Goal: Task Accomplishment & Management: Use online tool/utility

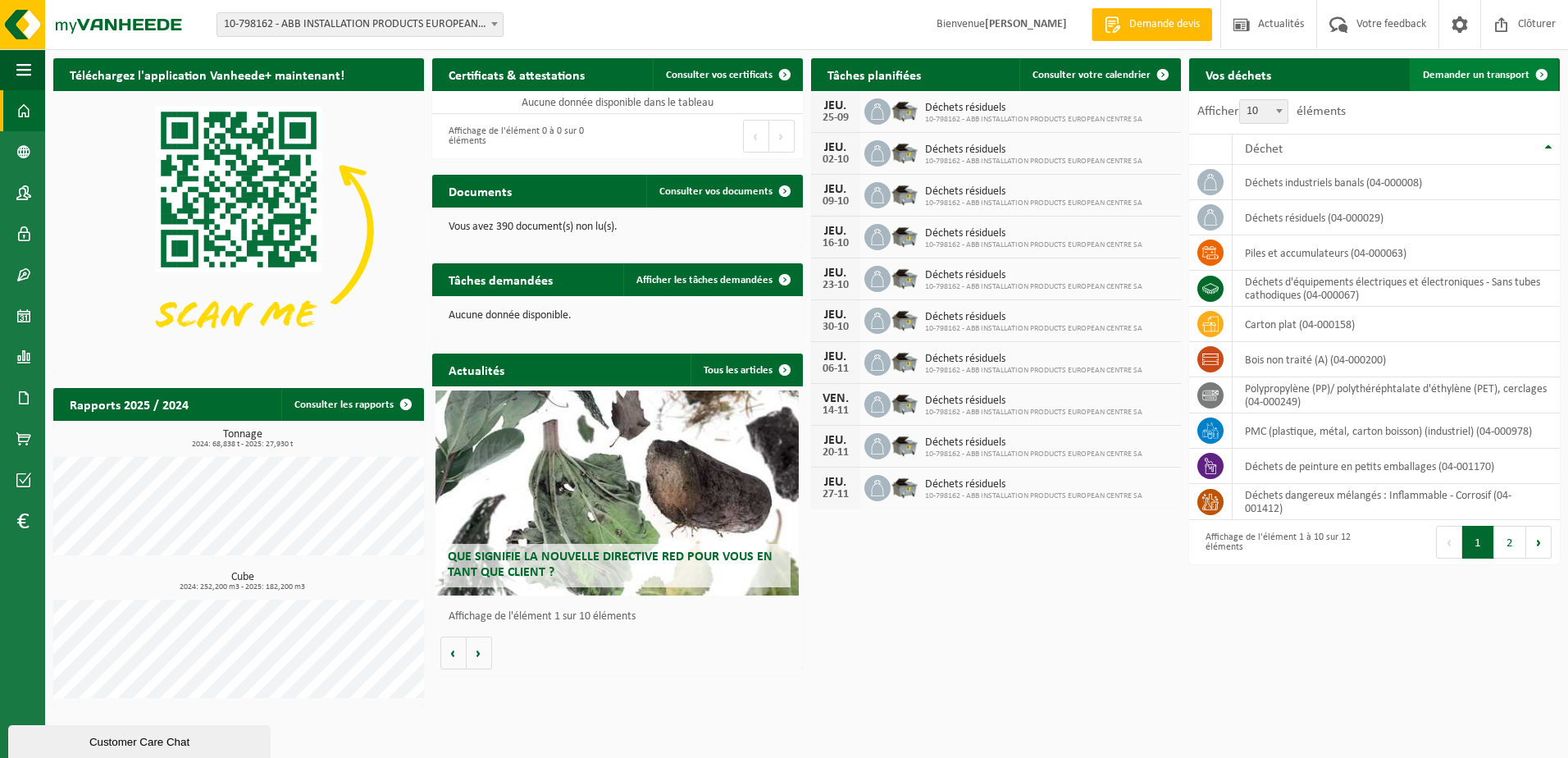
click at [1506, 70] on span "Demander un transport" at bounding box center [1476, 75] width 107 height 11
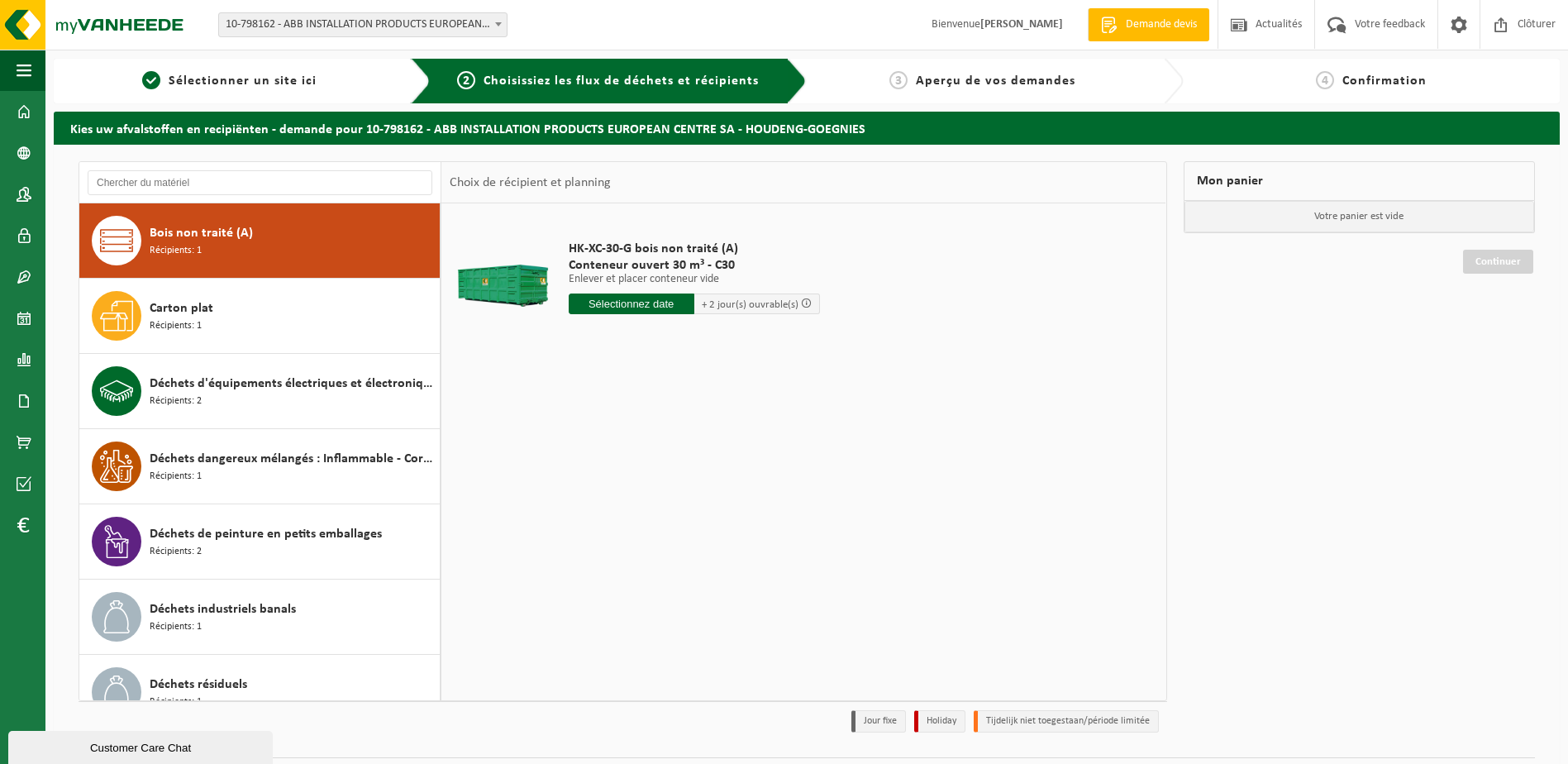
click at [249, 235] on span "Bois non traité (A)" at bounding box center [201, 233] width 103 height 20
click at [635, 302] on input "text" at bounding box center [632, 304] width 126 height 21
click at [646, 473] on div "24" at bounding box center [642, 476] width 29 height 26
type input "à partir de 2025-09-24"
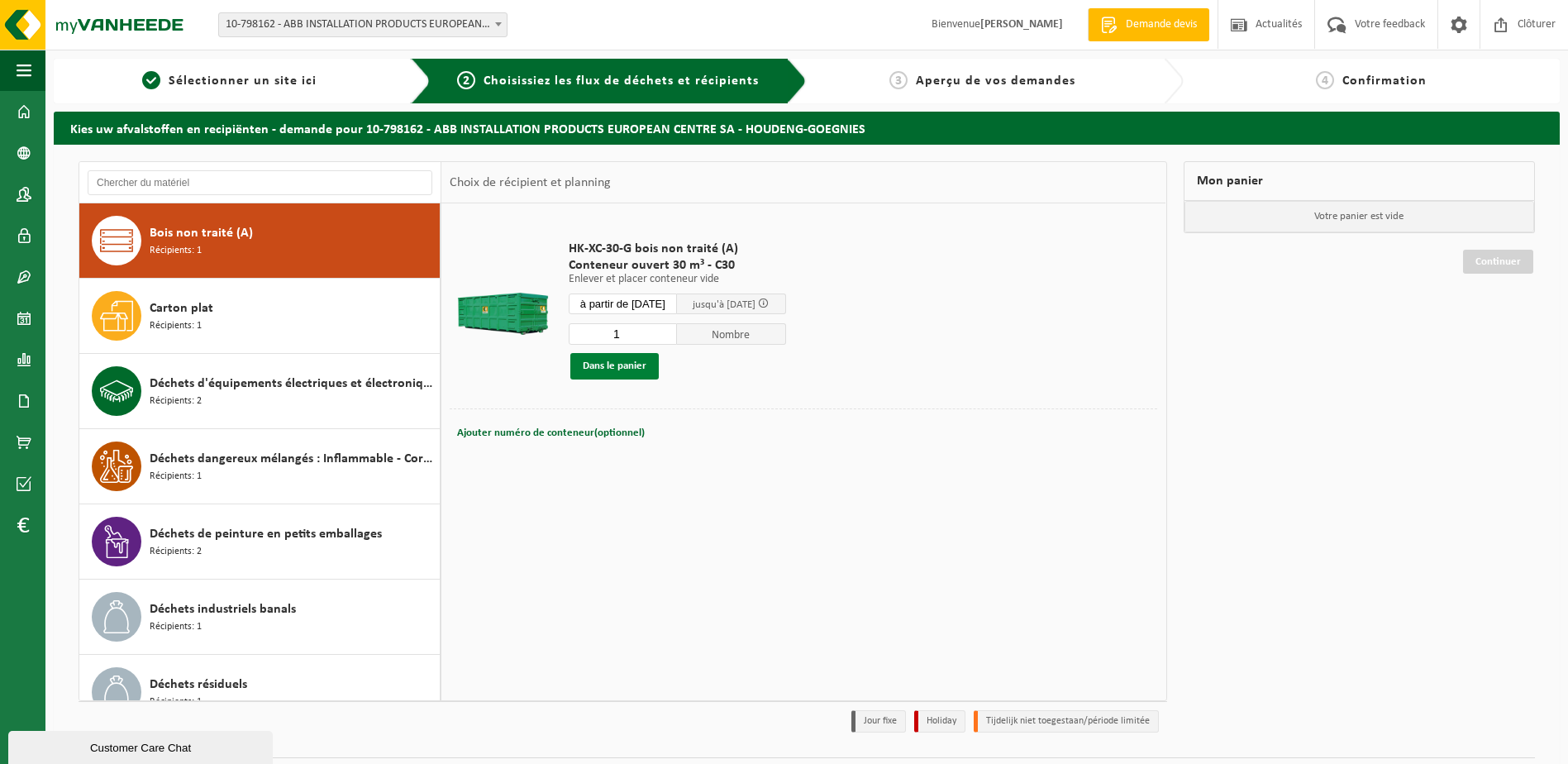
click at [642, 356] on button "Dans le panier" at bounding box center [615, 366] width 88 height 26
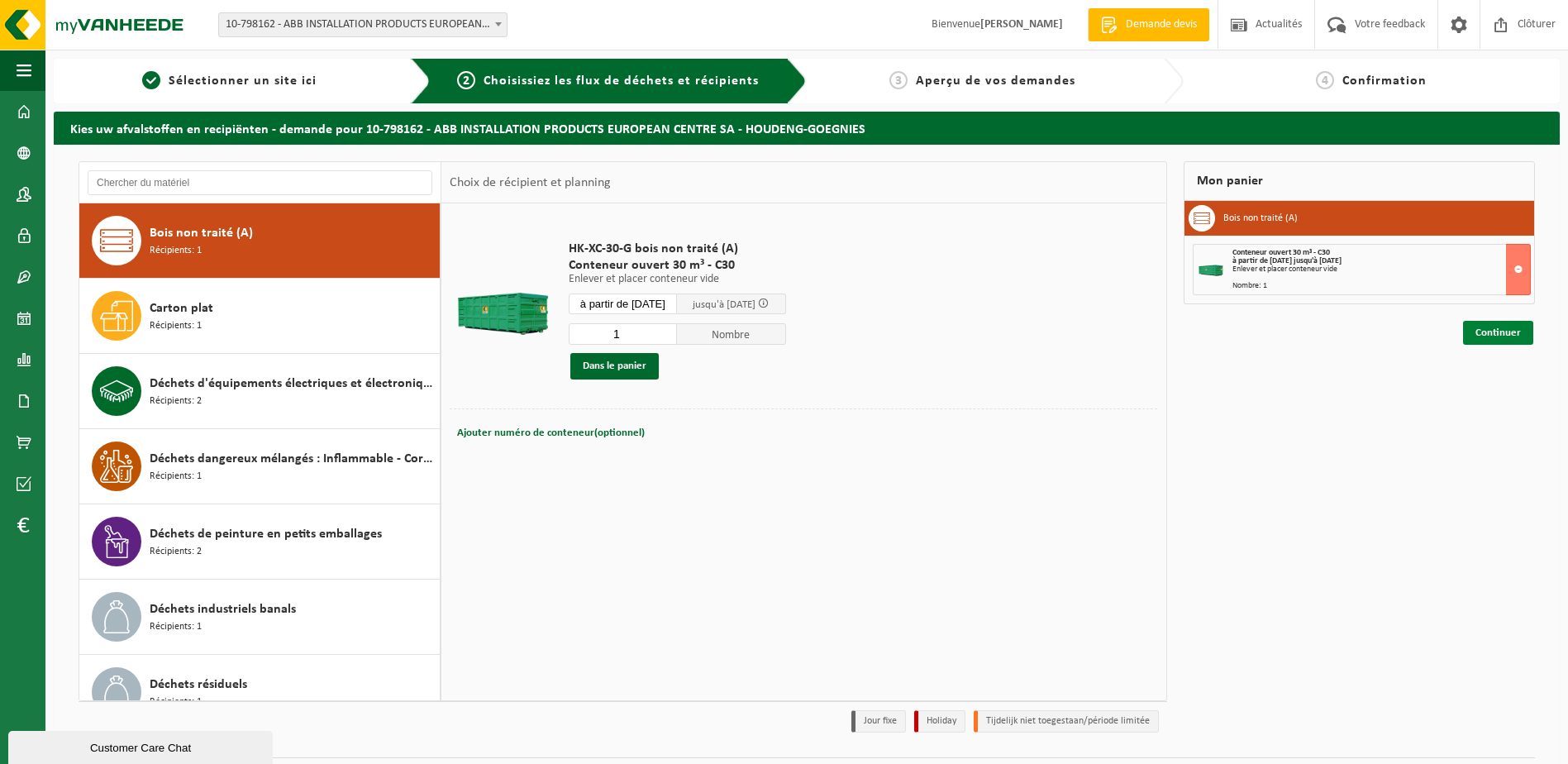
click at [1519, 332] on link "Continuer" at bounding box center [1498, 333] width 70 height 24
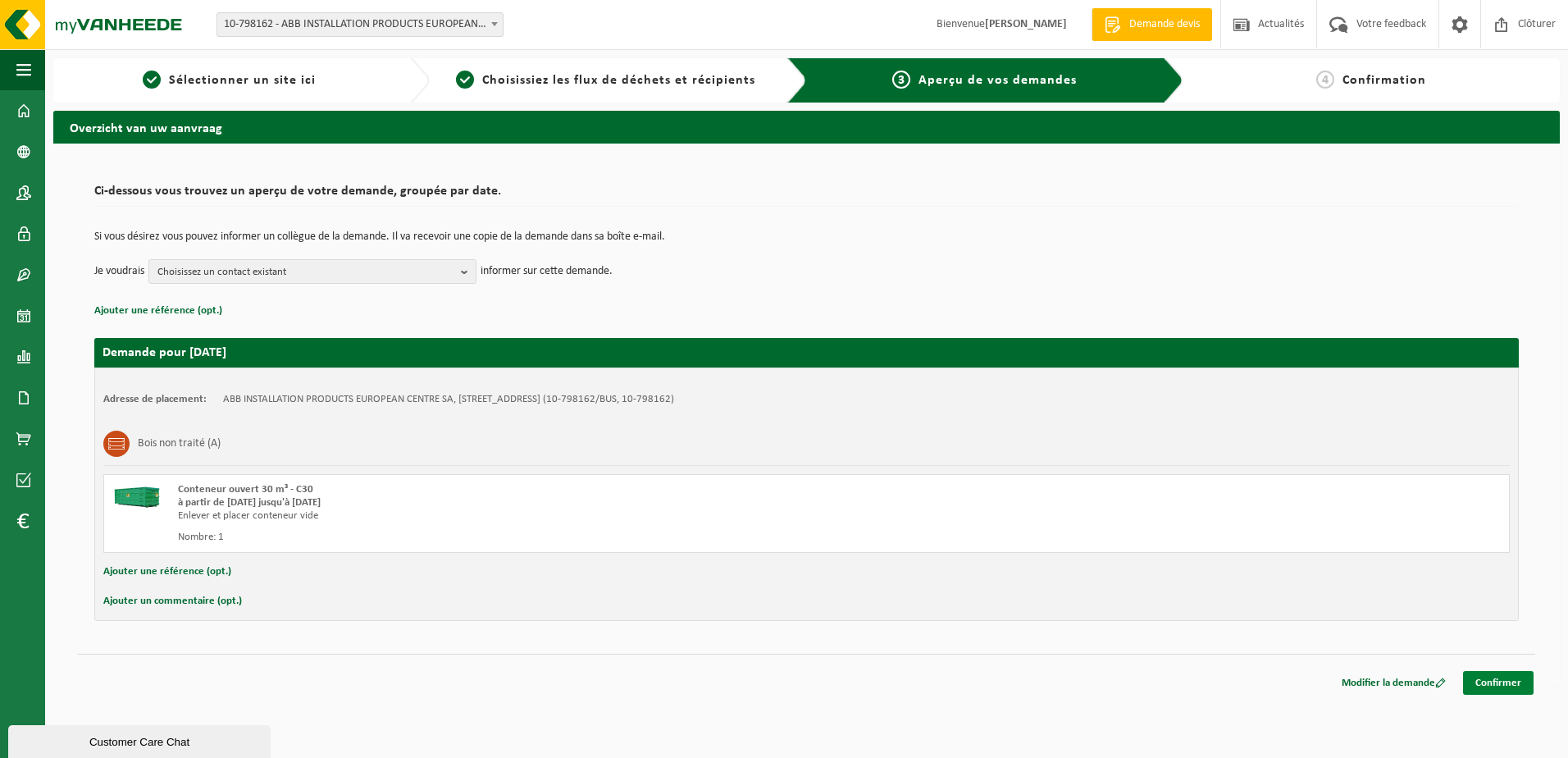
click at [1504, 680] on link "Confirmer" at bounding box center [1498, 683] width 70 height 24
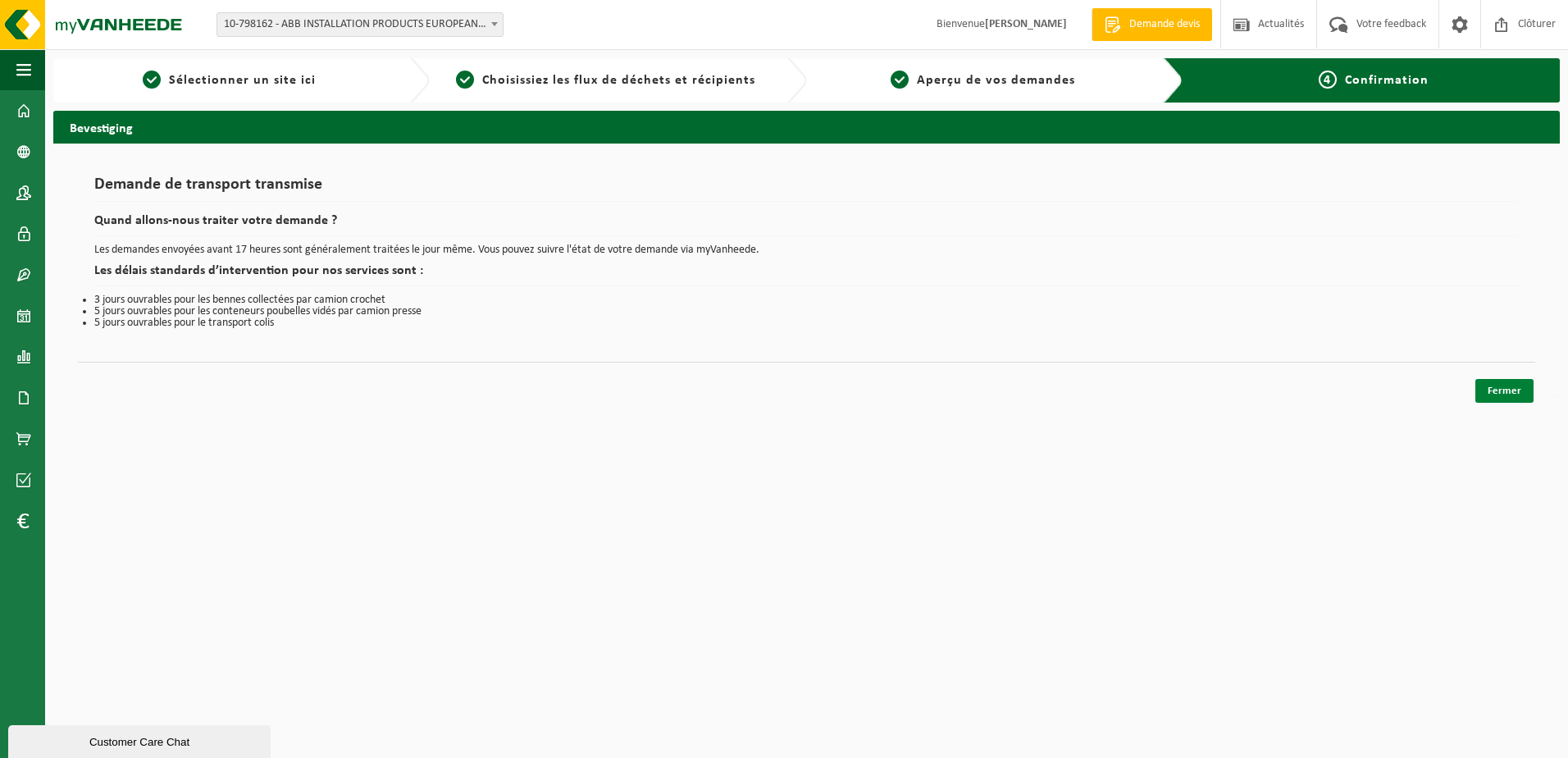
click at [1494, 392] on link "Fermer" at bounding box center [1504, 391] width 58 height 24
